Goal: Go to known website: Access a specific website the user already knows

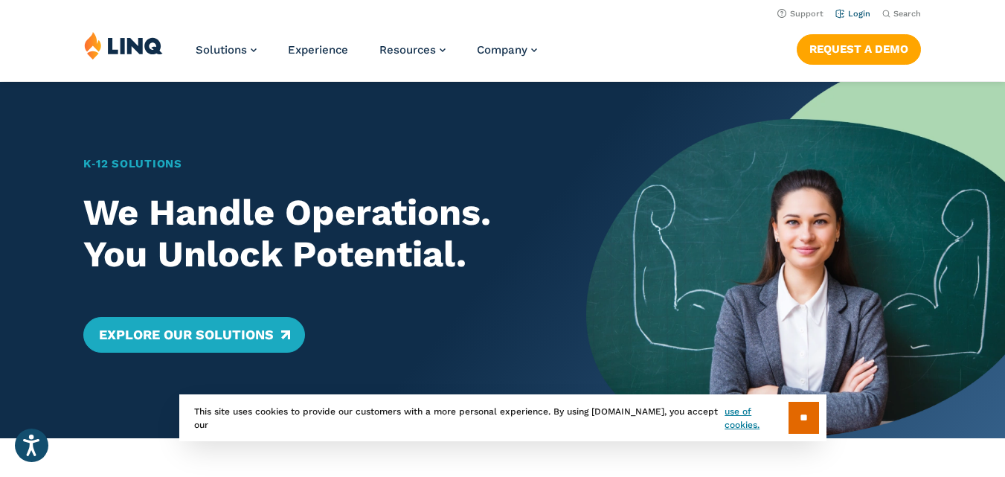
click at [857, 15] on link "Login" at bounding box center [852, 14] width 35 height 10
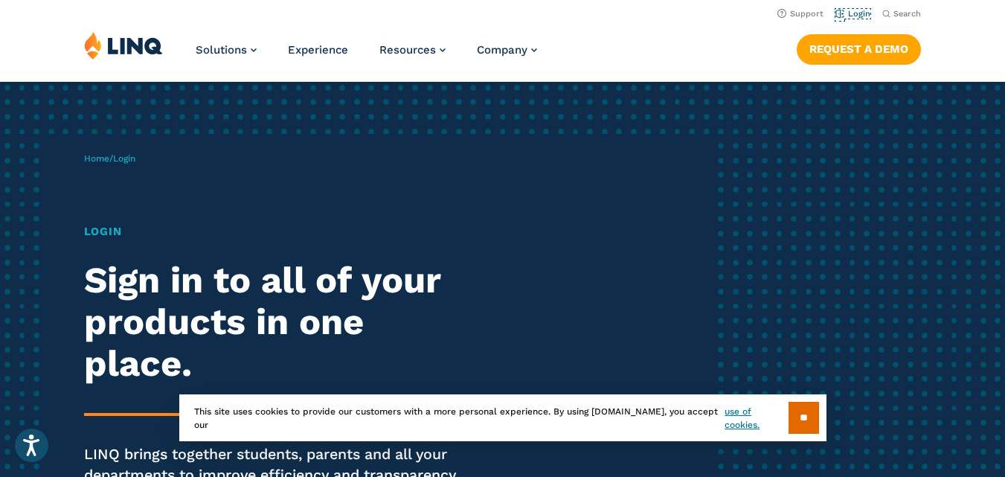
click at [857, 15] on link "Login" at bounding box center [852, 14] width 35 height 10
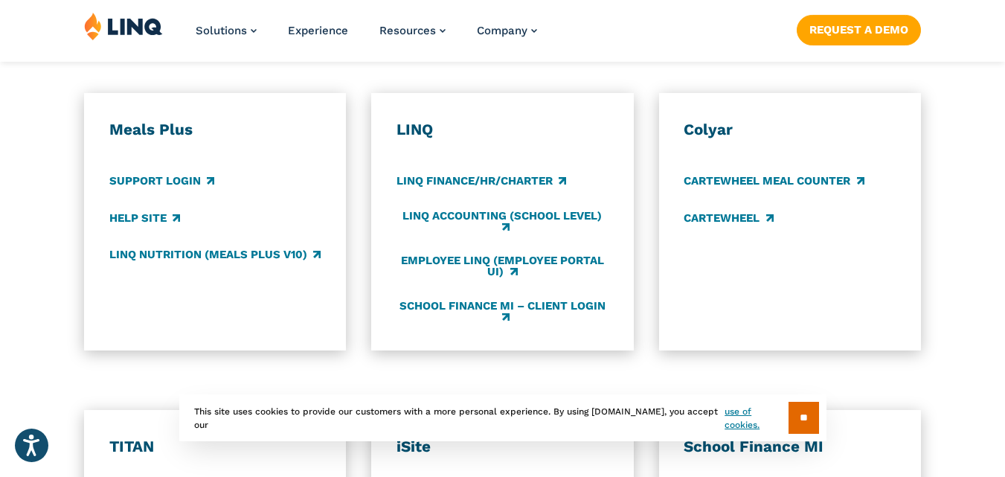
scroll to position [833, 0]
